Goal: Task Accomplishment & Management: Use online tool/utility

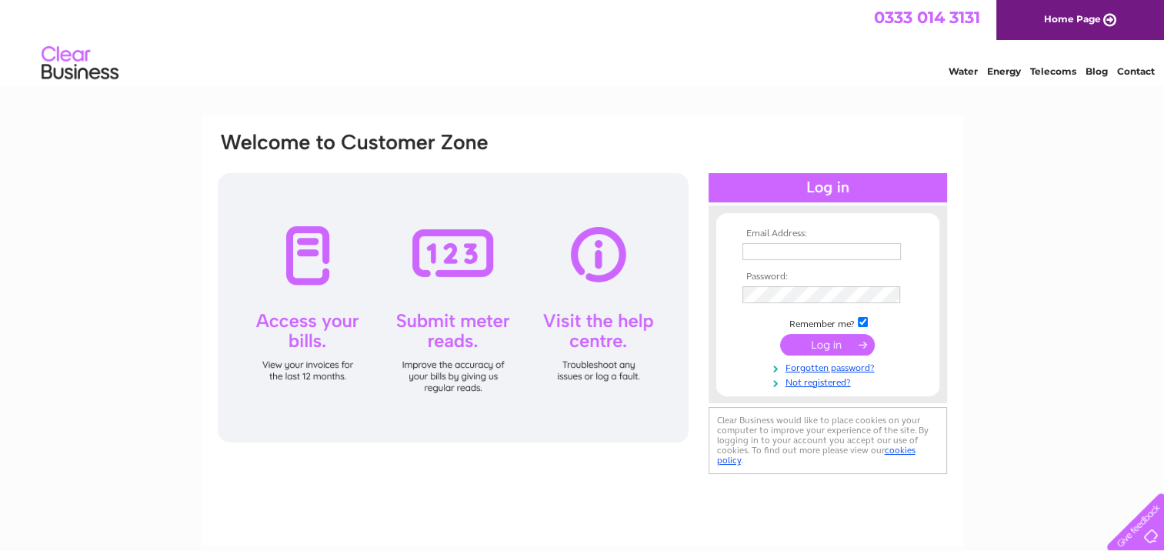
type input "[EMAIL_ADDRESS][DOMAIN_NAME]"
click at [822, 342] on input "submit" at bounding box center [827, 345] width 95 height 22
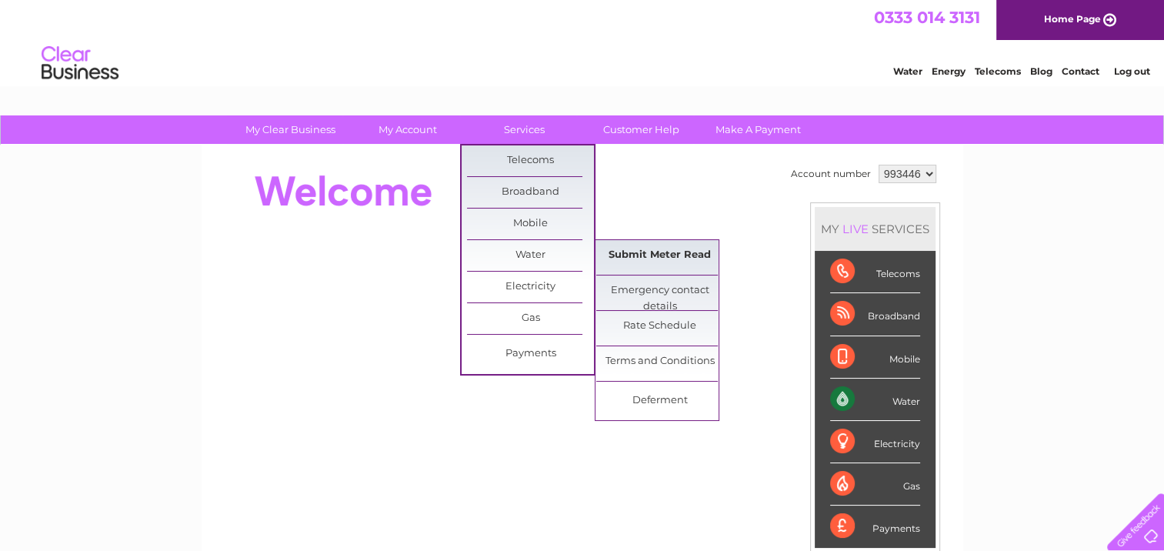
click at [631, 248] on link "Submit Meter Read" at bounding box center [659, 255] width 127 height 31
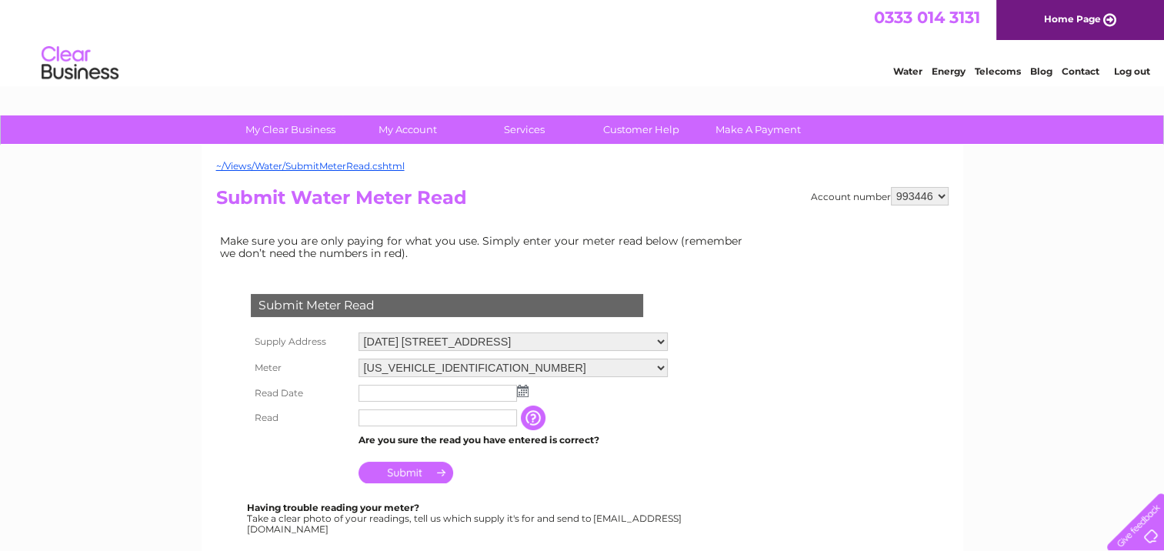
click at [523, 391] on img at bounding box center [523, 391] width 12 height 12
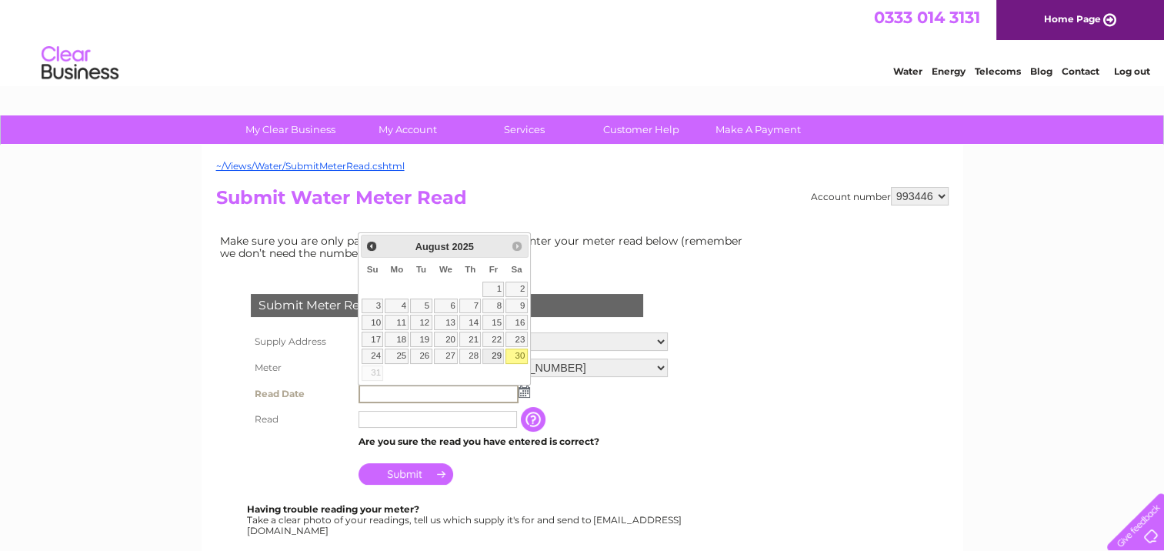
click at [492, 353] on link "29" at bounding box center [493, 355] width 22 height 15
type input "2025/08/29"
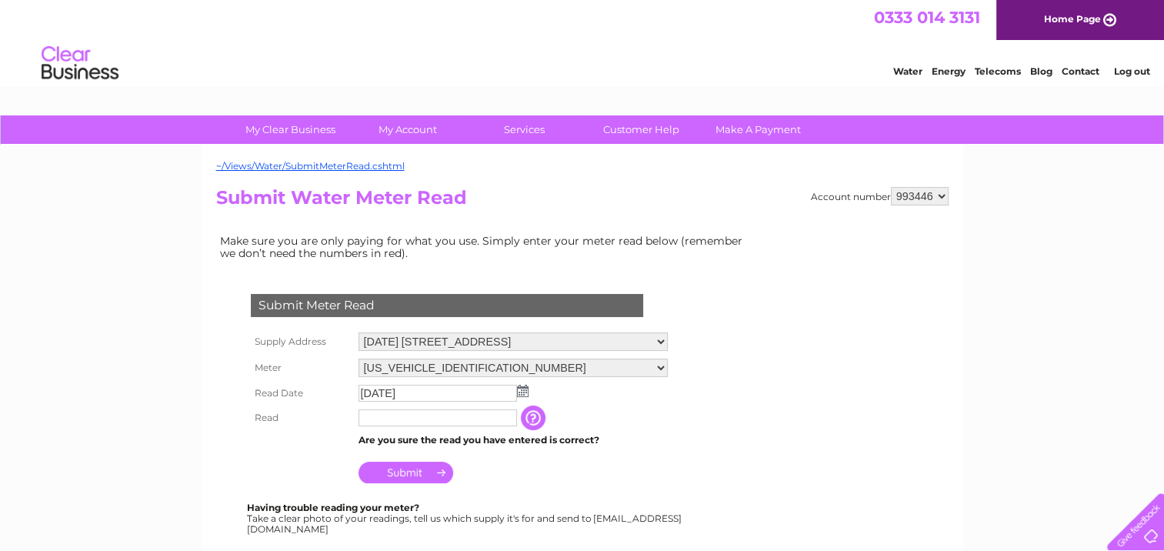
click at [382, 418] on input "text" at bounding box center [437, 417] width 158 height 17
type input "599"
click at [405, 468] on input "Submit" at bounding box center [405, 473] width 95 height 22
